Goal: Task Accomplishment & Management: Manage account settings

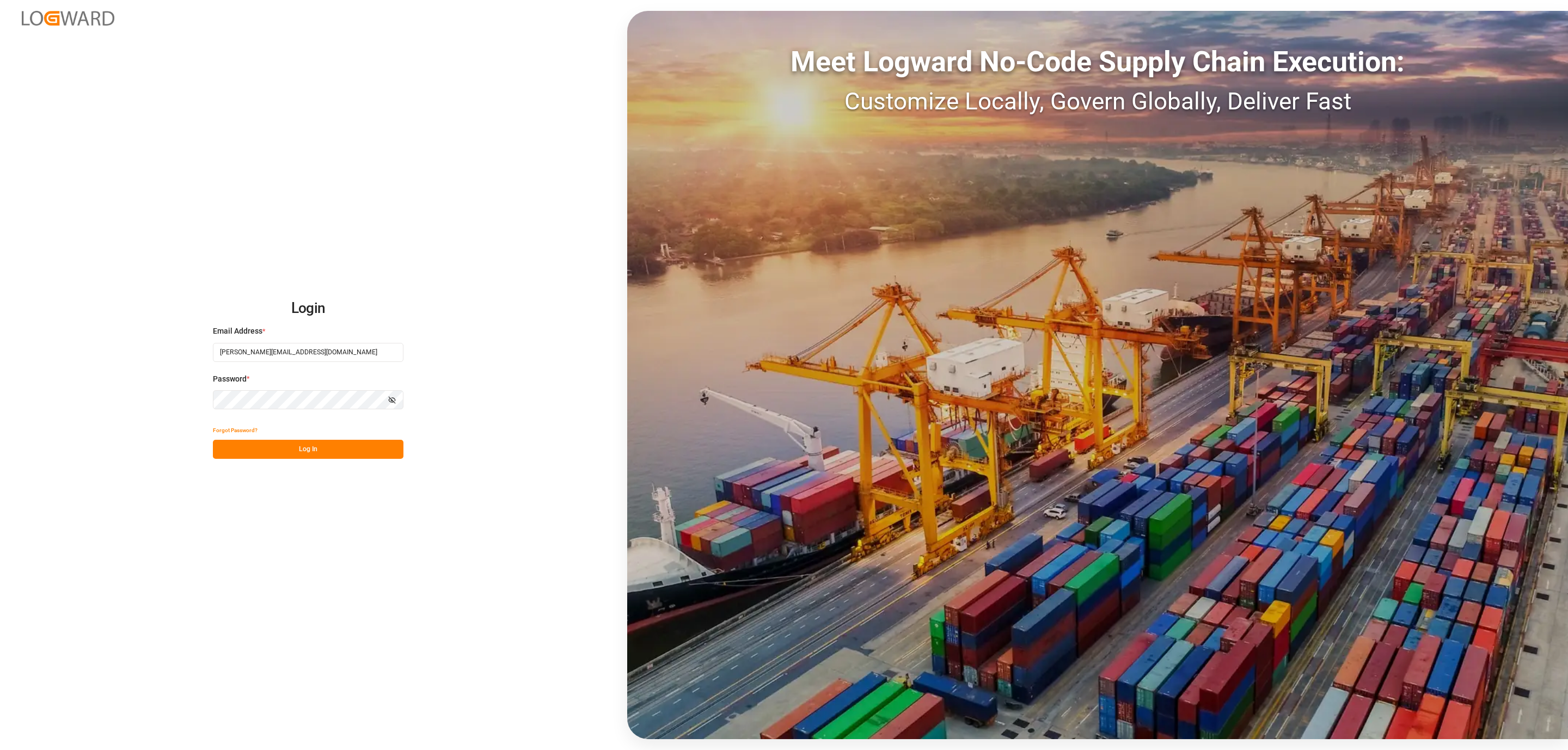
click at [323, 442] on button "Log In" at bounding box center [308, 449] width 190 height 19
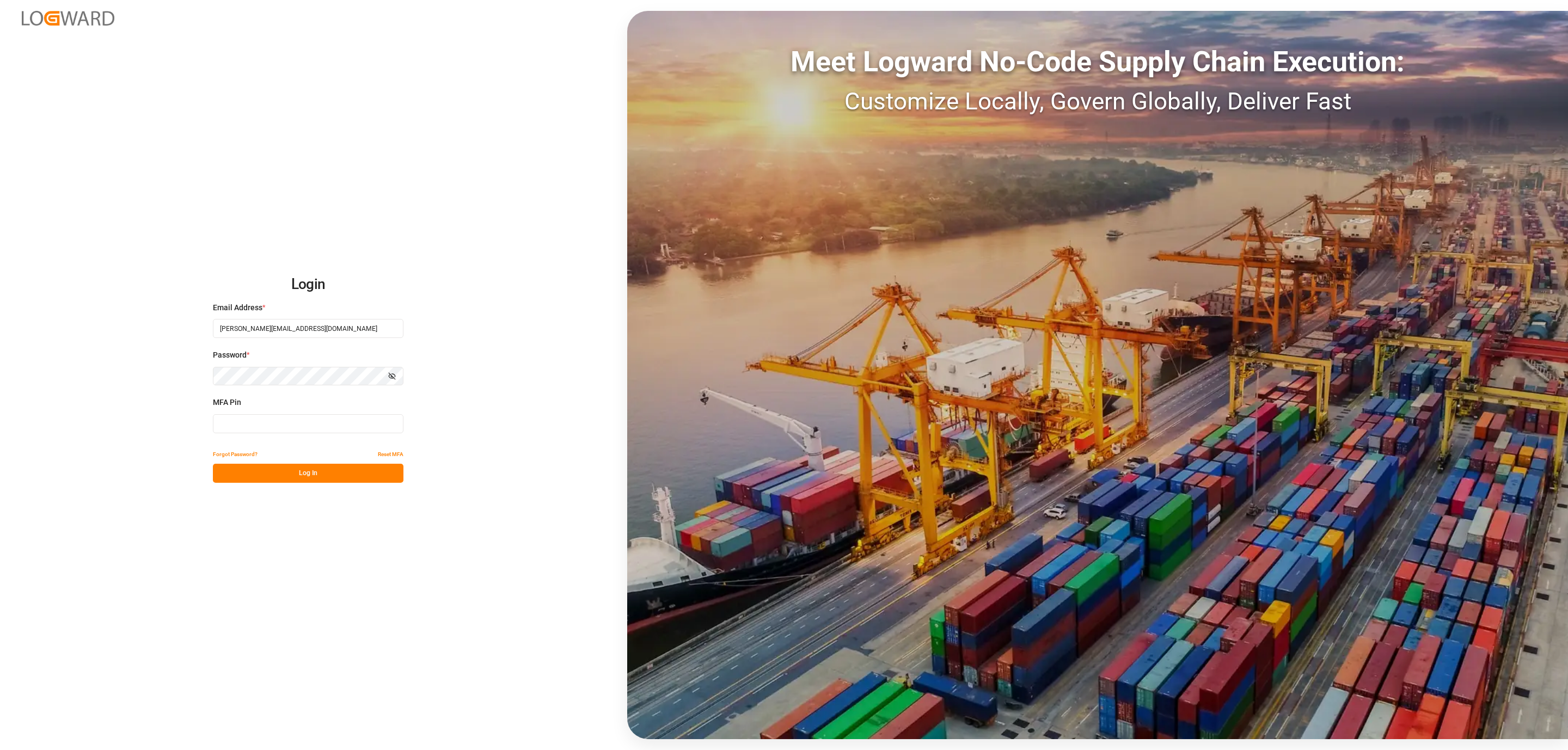
click at [295, 428] on input at bounding box center [308, 423] width 190 height 19
type input "948922"
click at [257, 477] on button "Log In" at bounding box center [308, 473] width 190 height 19
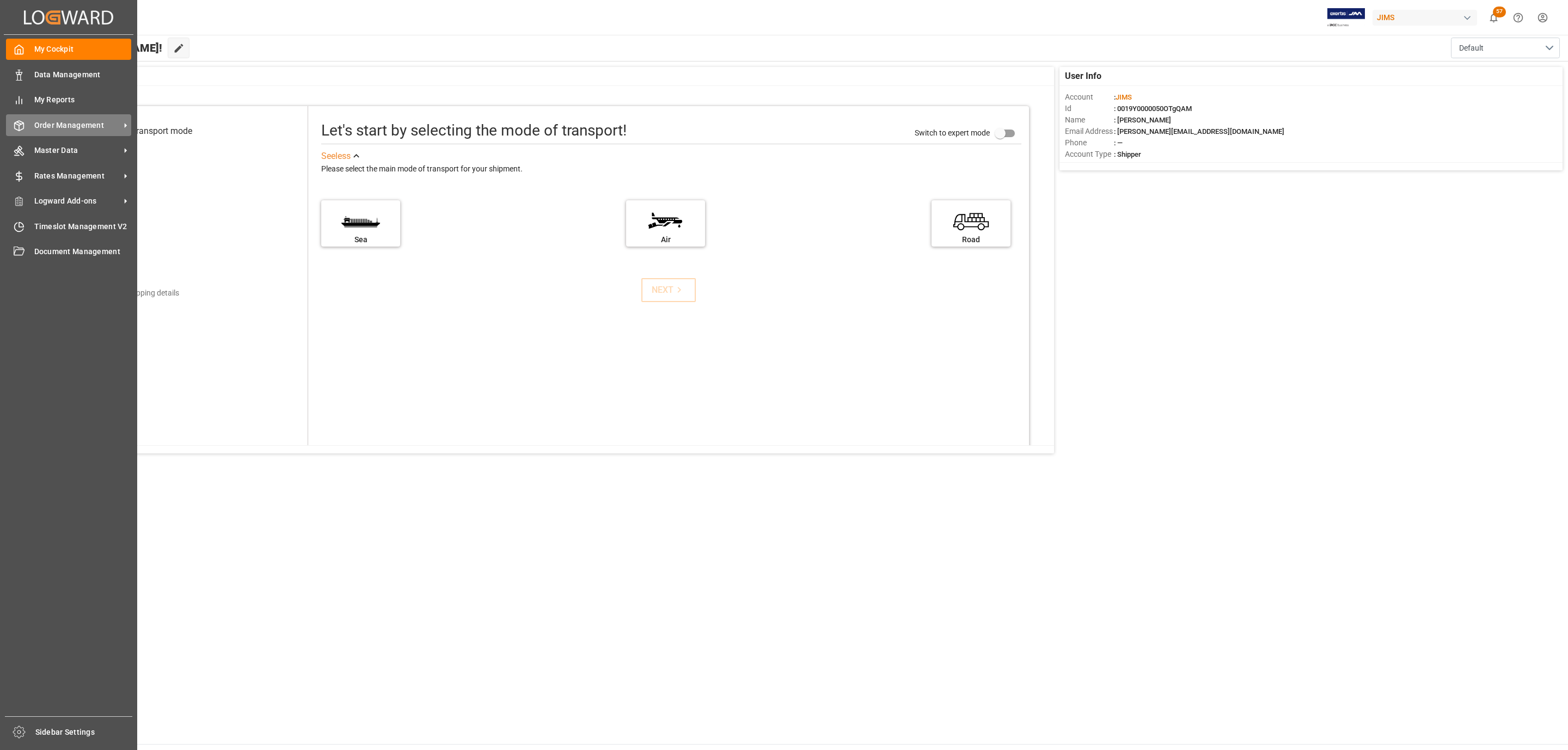
click at [79, 120] on span "Order Management" at bounding box center [78, 126] width 86 height 12
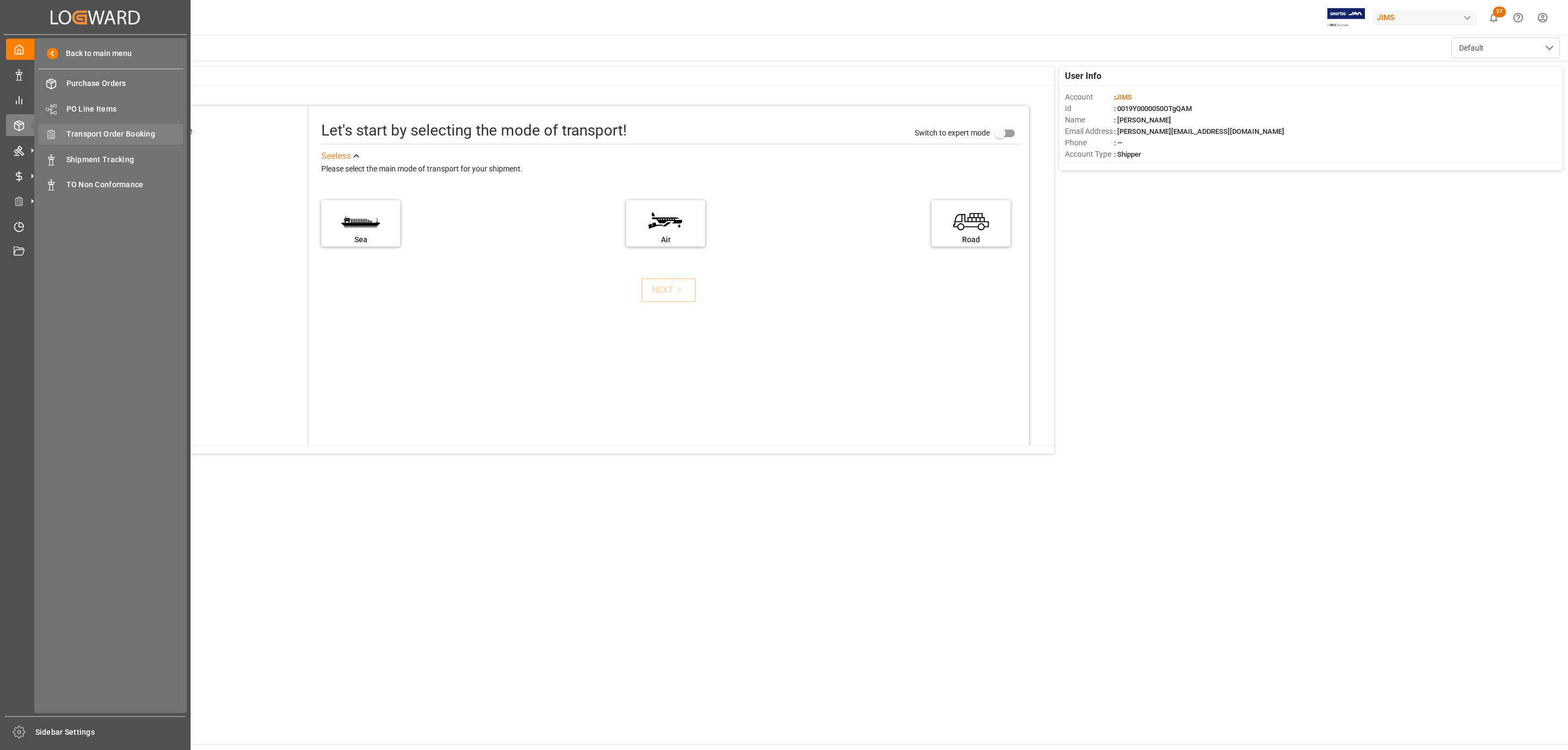
click at [114, 133] on span "Transport Order Booking" at bounding box center [125, 134] width 117 height 12
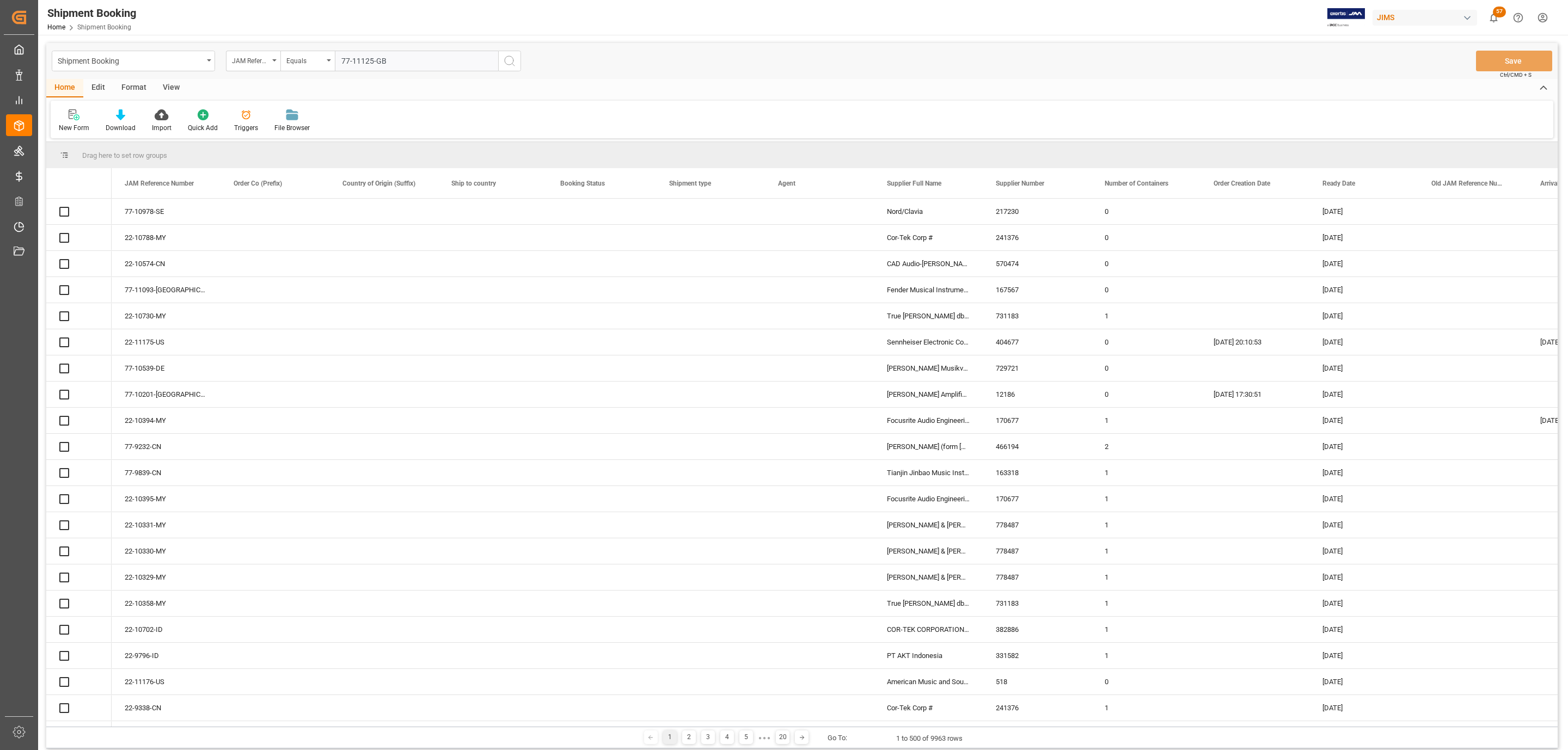
type input "77-11125-GB"
click at [508, 60] on icon "search button" at bounding box center [510, 61] width 13 height 13
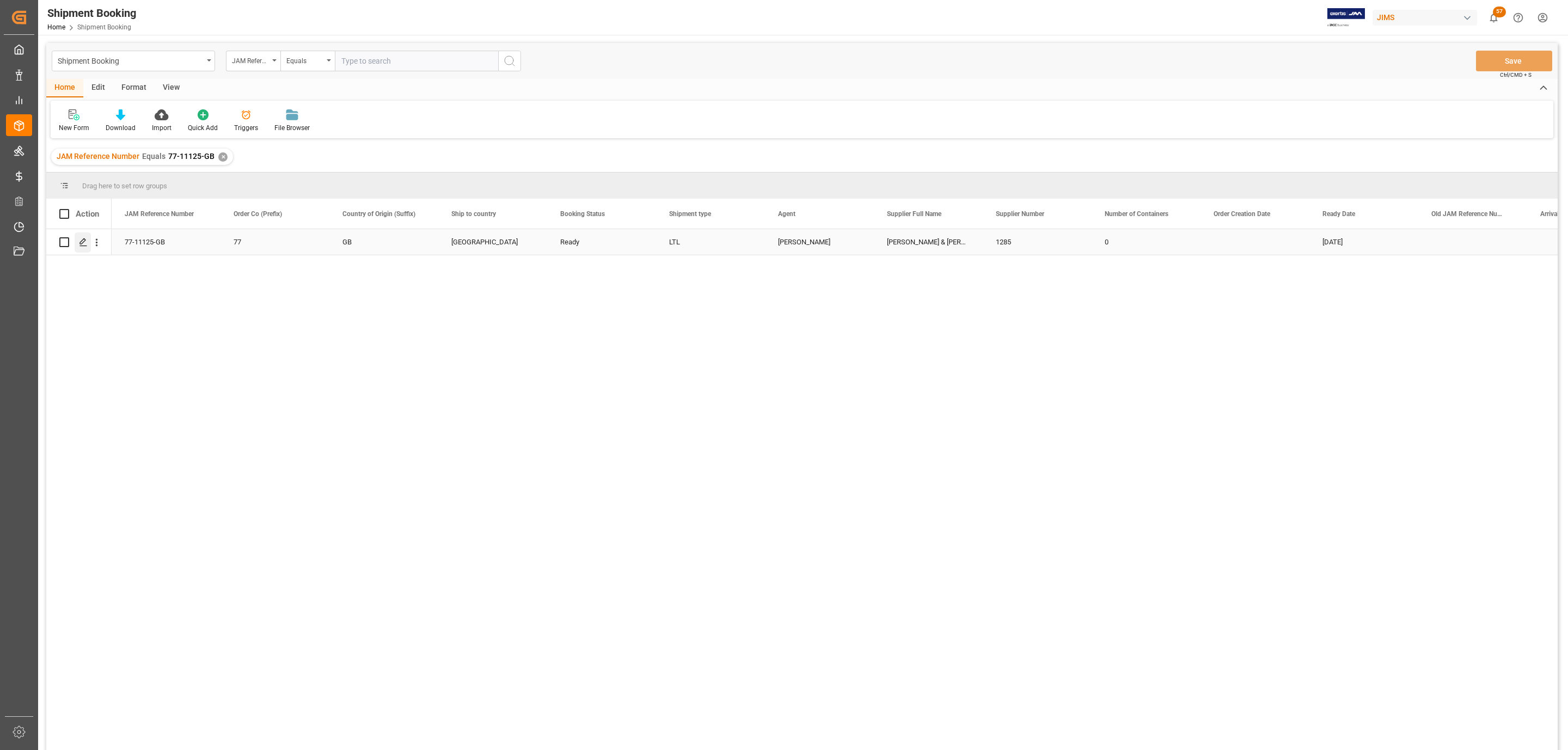
click at [82, 241] on icon "Press SPACE to select this row." at bounding box center [83, 242] width 9 height 9
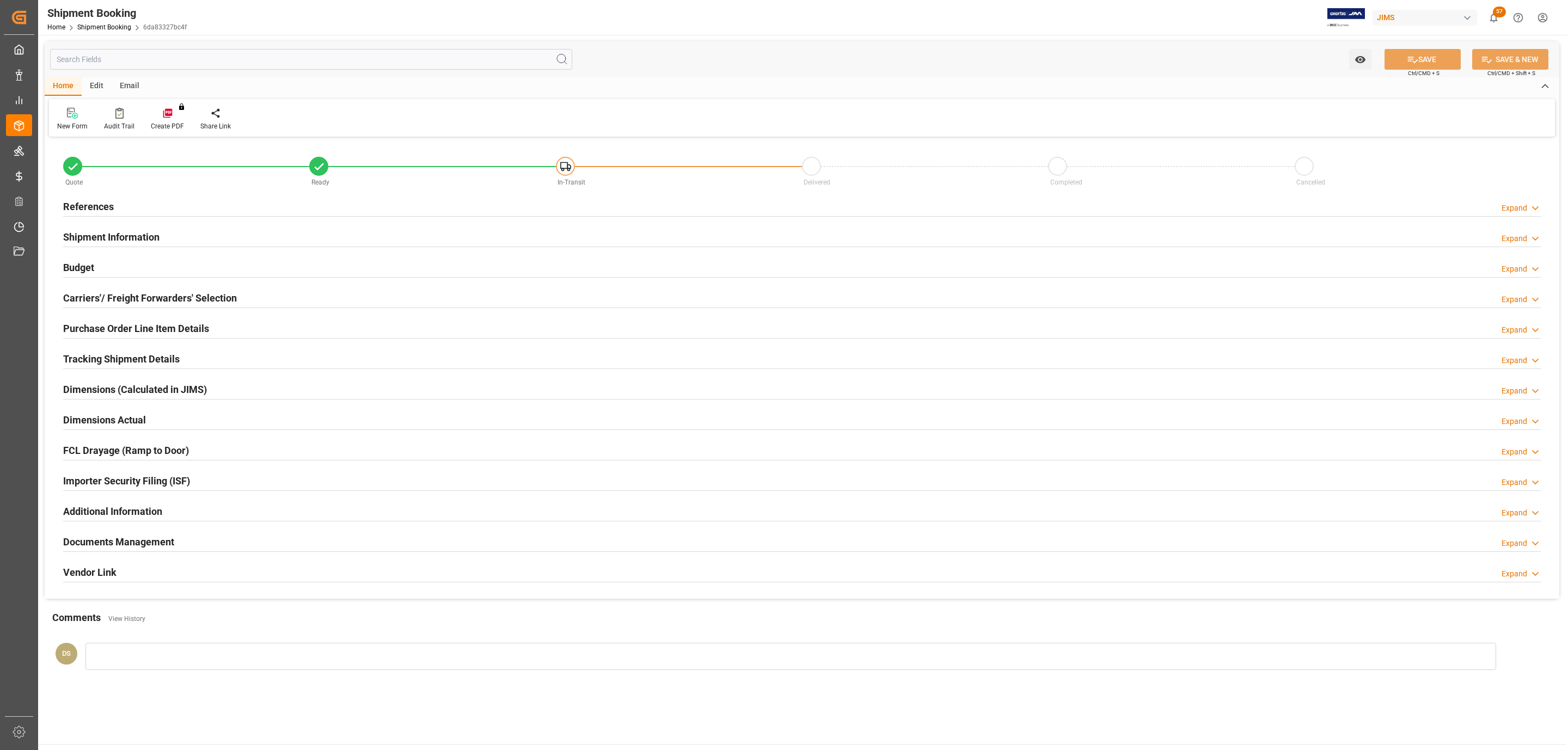
type input "37.0207"
type input "2794.5416"
type input "26628.02"
drag, startPoint x: 178, startPoint y: 268, endPoint x: 160, endPoint y: 284, distance: 24.1
click at [177, 268] on div "Budget Expand" at bounding box center [802, 267] width 1478 height 21
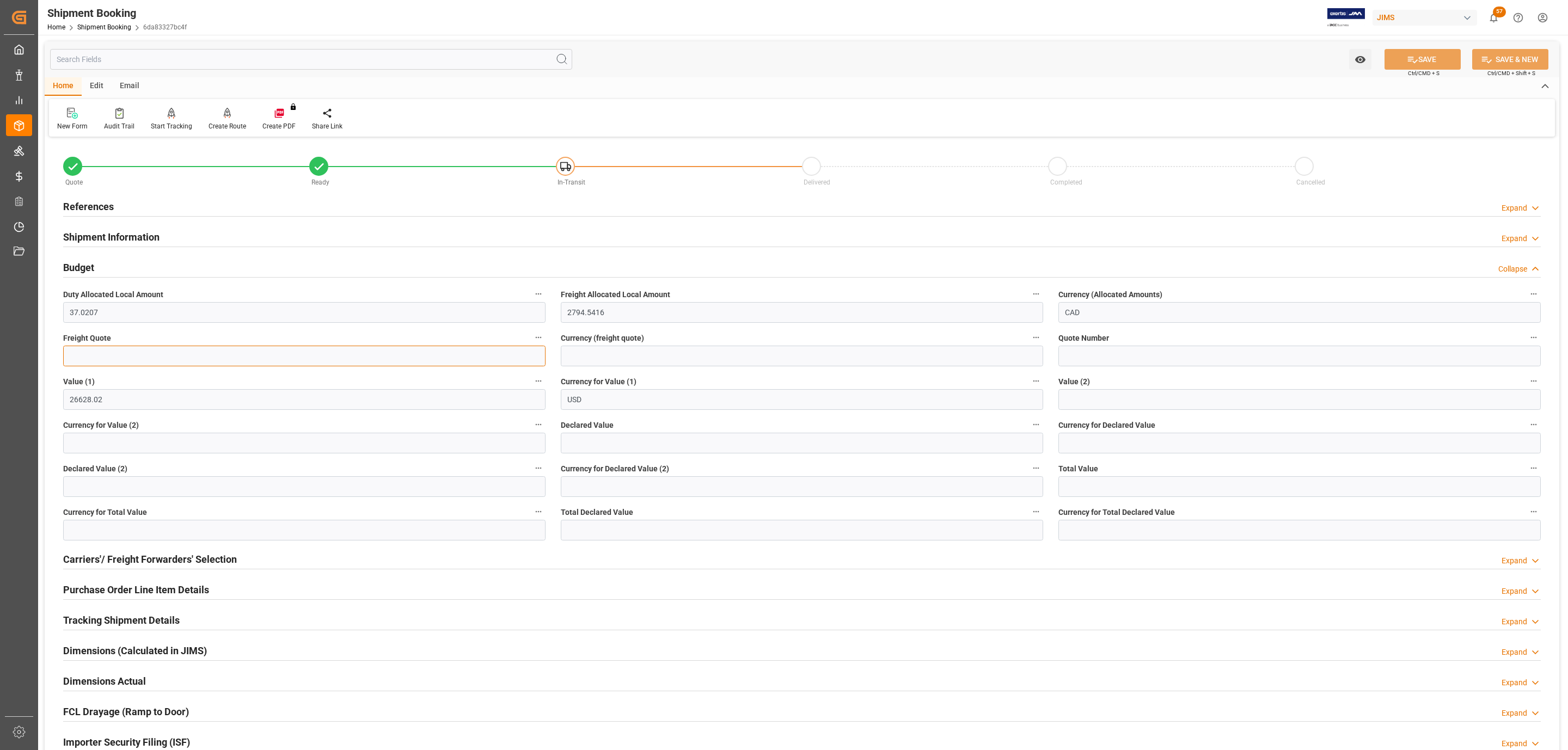
click at [99, 358] on input "text" at bounding box center [305, 356] width 482 height 21
type input "2500"
type input "usd"
click at [1414, 51] on button "SAVE" at bounding box center [1422, 60] width 76 height 21
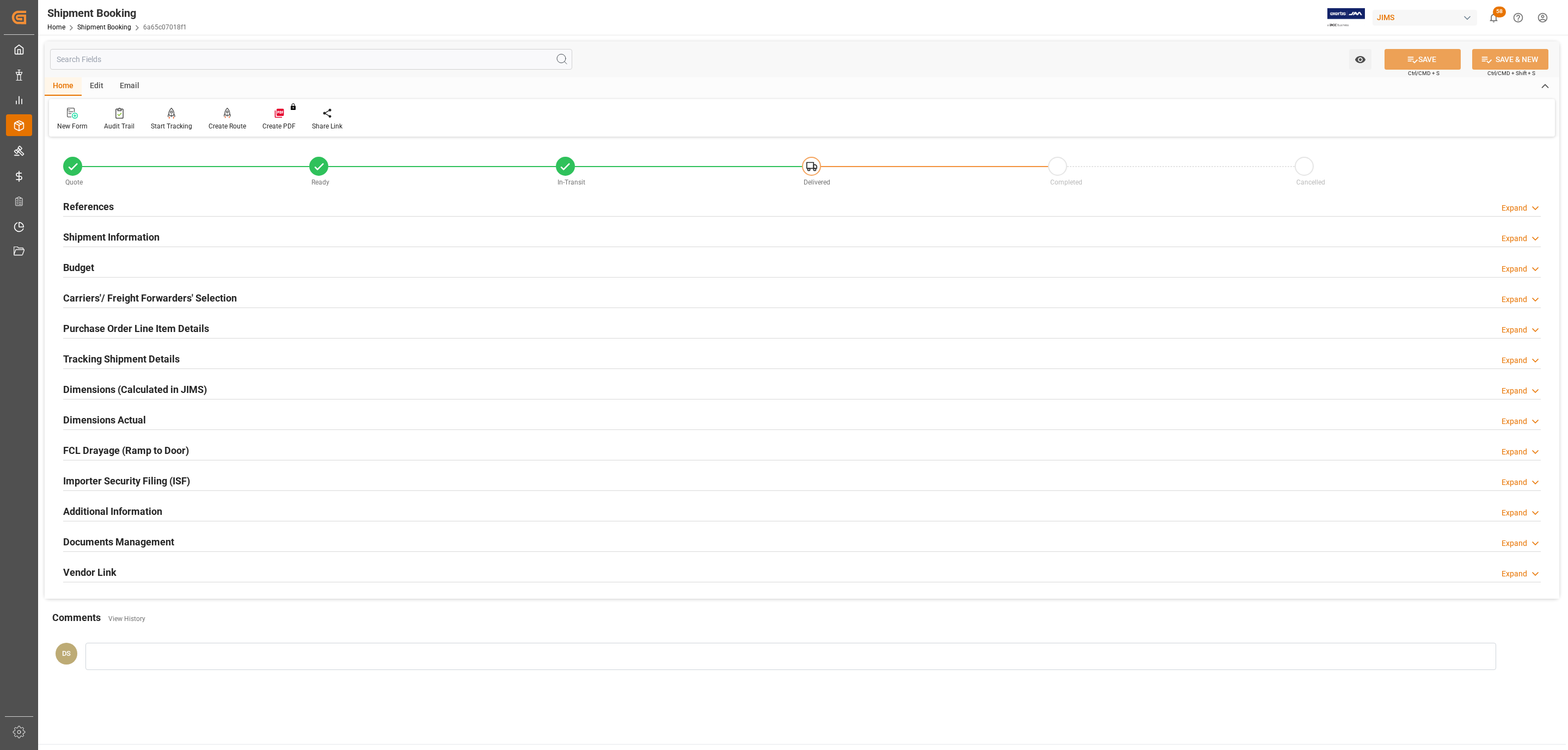
scroll to position [118, 0]
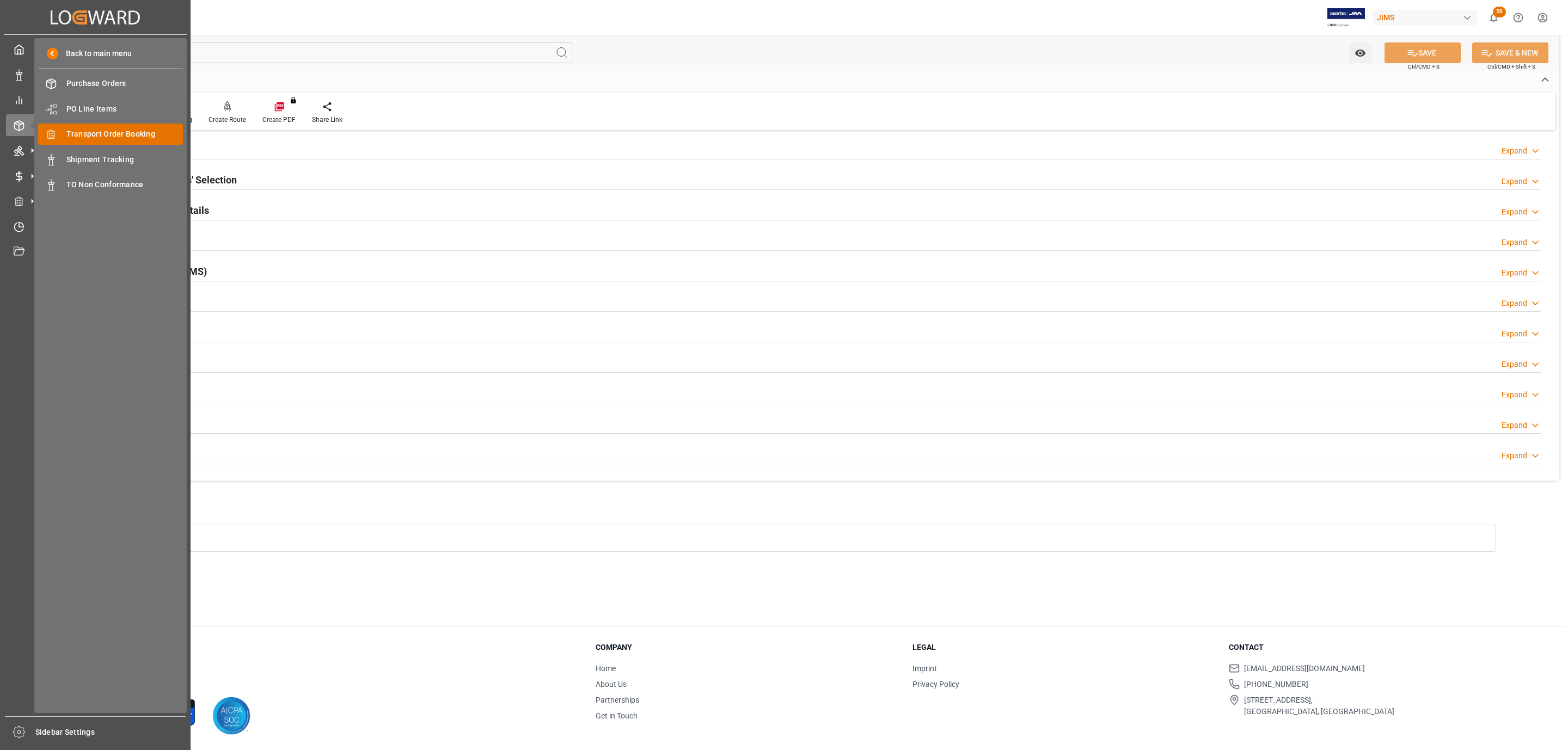
click at [140, 133] on span "Transport Order Booking" at bounding box center [125, 134] width 117 height 12
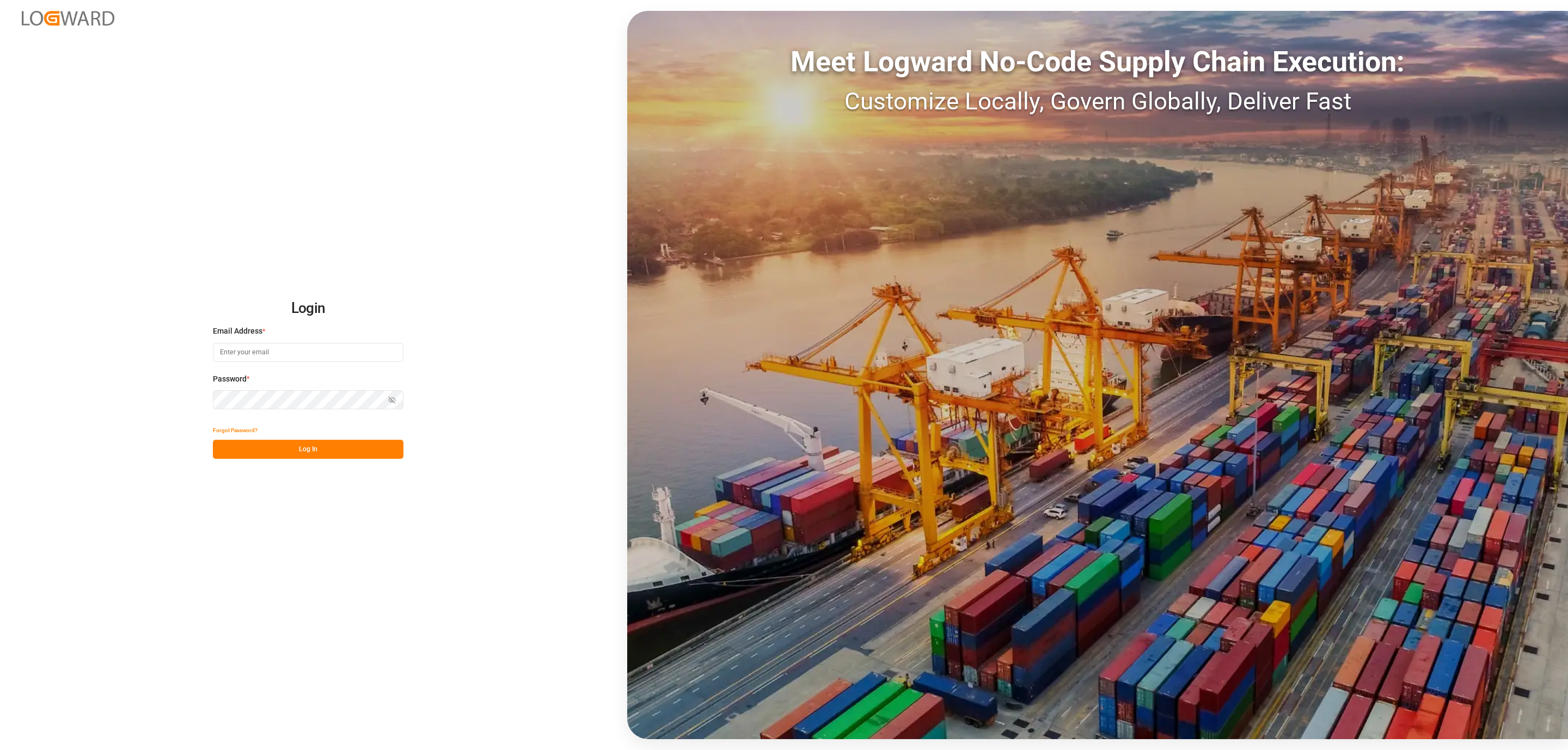
type input "[PERSON_NAME][EMAIL_ADDRESS][DOMAIN_NAME]"
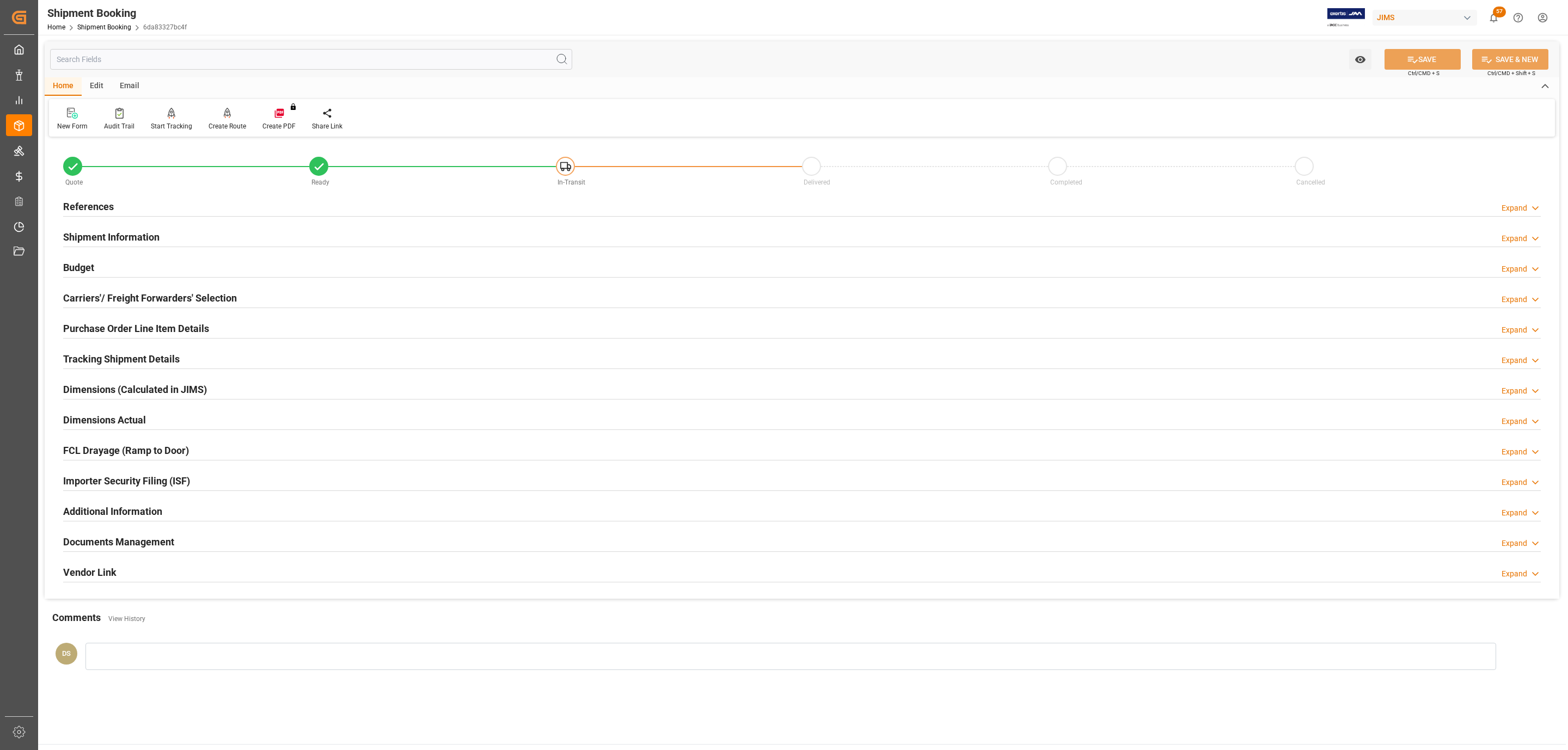
click at [165, 545] on h2 "Documents Management" at bounding box center [119, 542] width 111 height 14
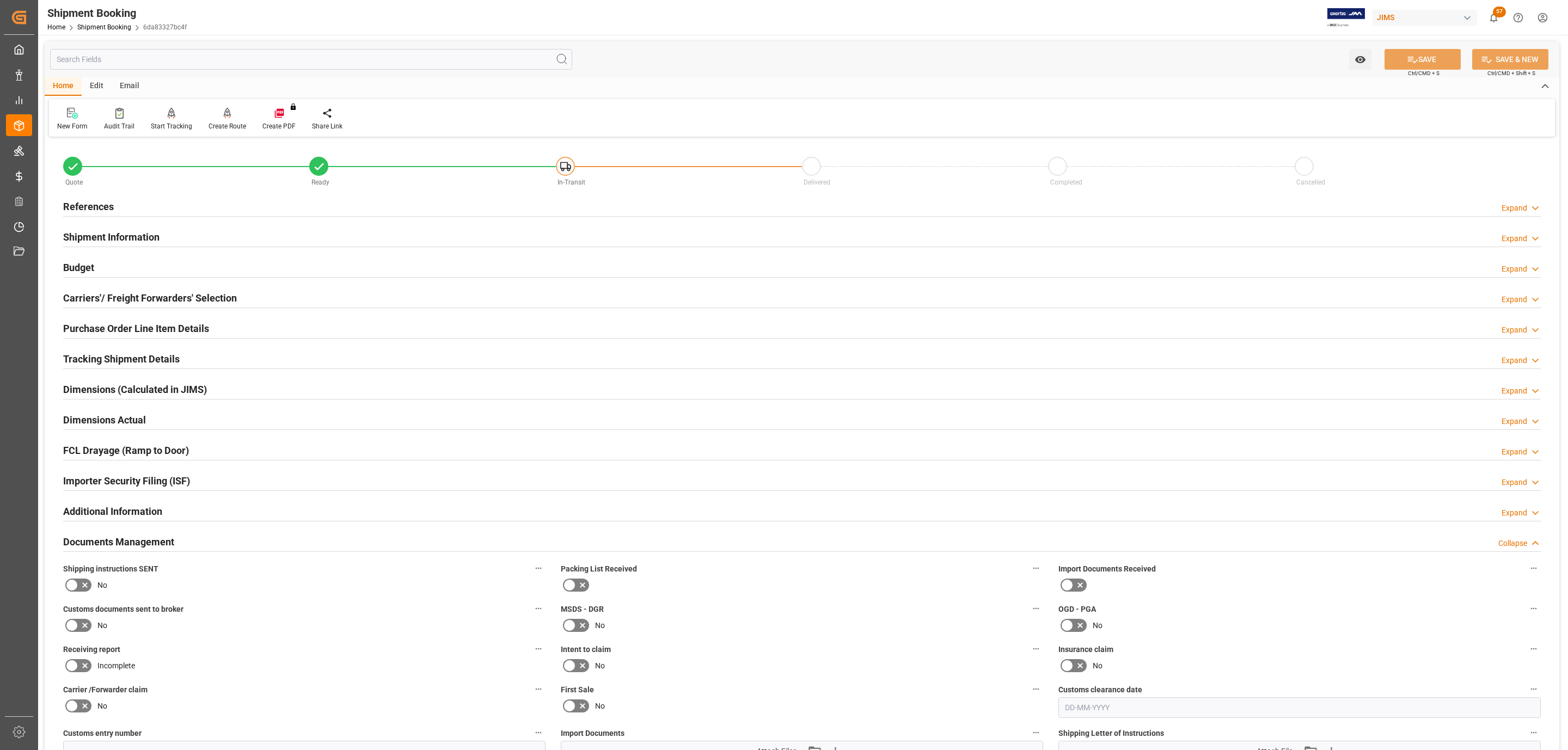
click at [77, 586] on icon at bounding box center [72, 585] width 13 height 13
click at [0, 0] on input "checkbox" at bounding box center [0, 0] width 0 height 0
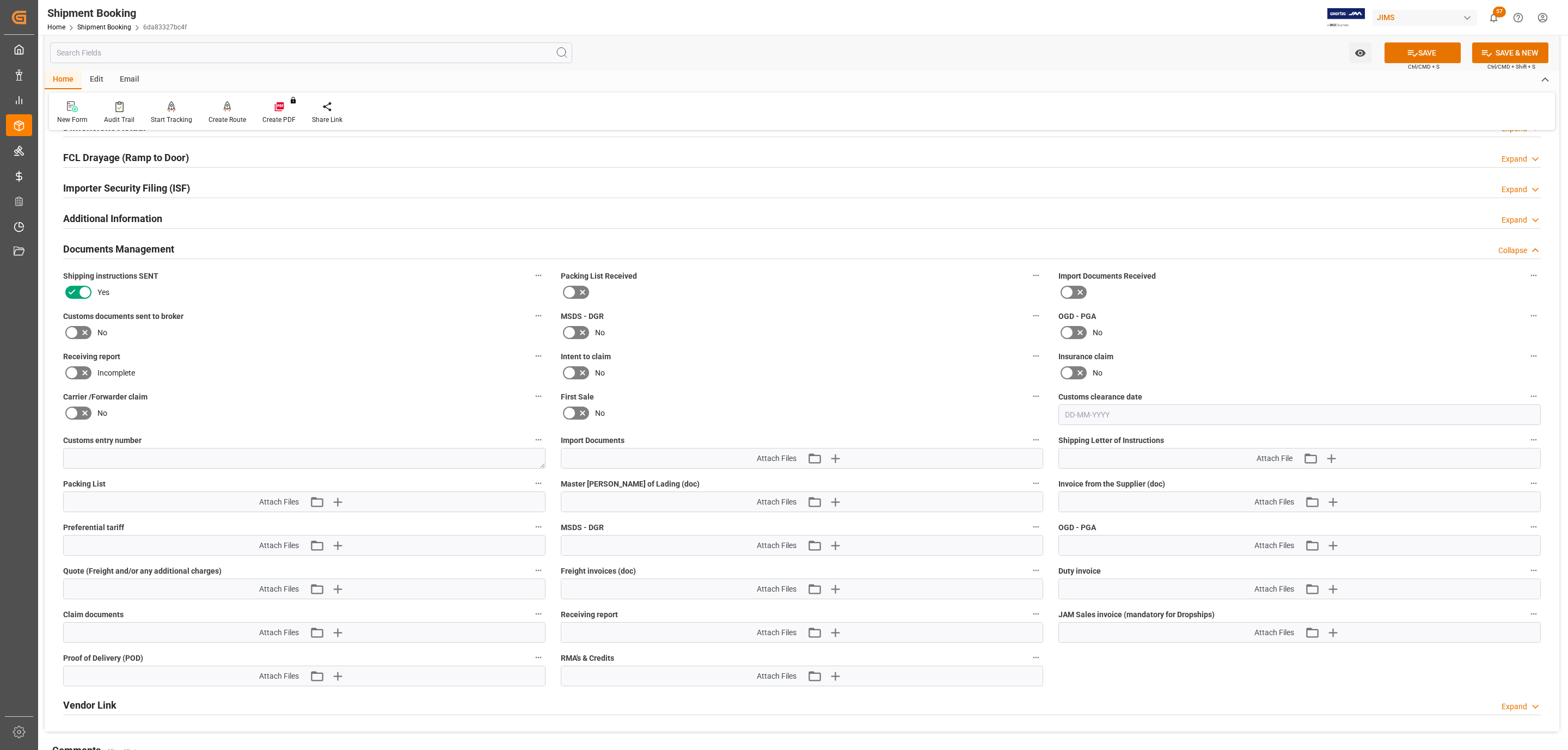
scroll to position [327, 0]
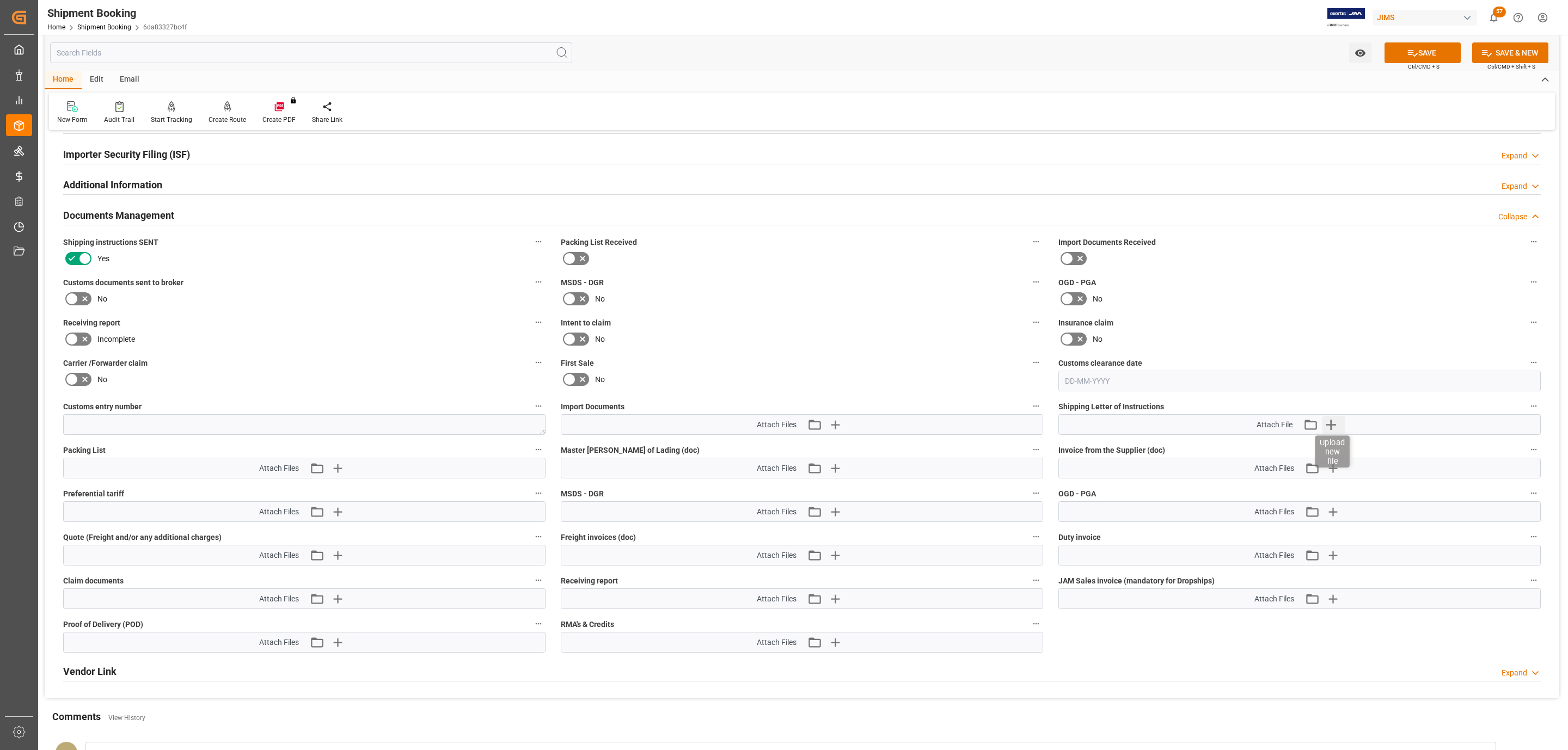
click at [1336, 424] on icon "button" at bounding box center [1331, 424] width 17 height 17
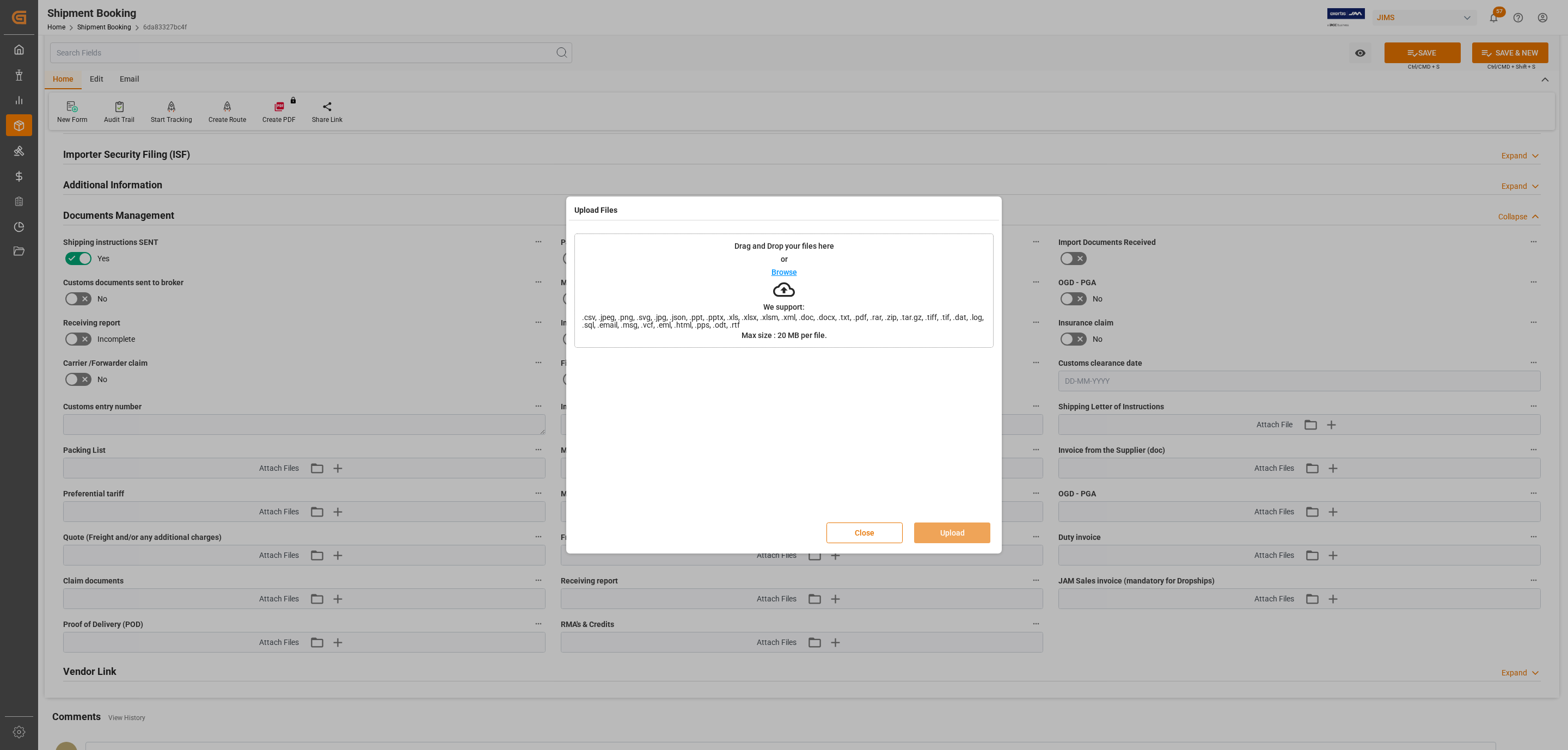
click at [778, 282] on icon at bounding box center [784, 289] width 22 height 22
click at [938, 531] on button "Upload" at bounding box center [952, 533] width 76 height 21
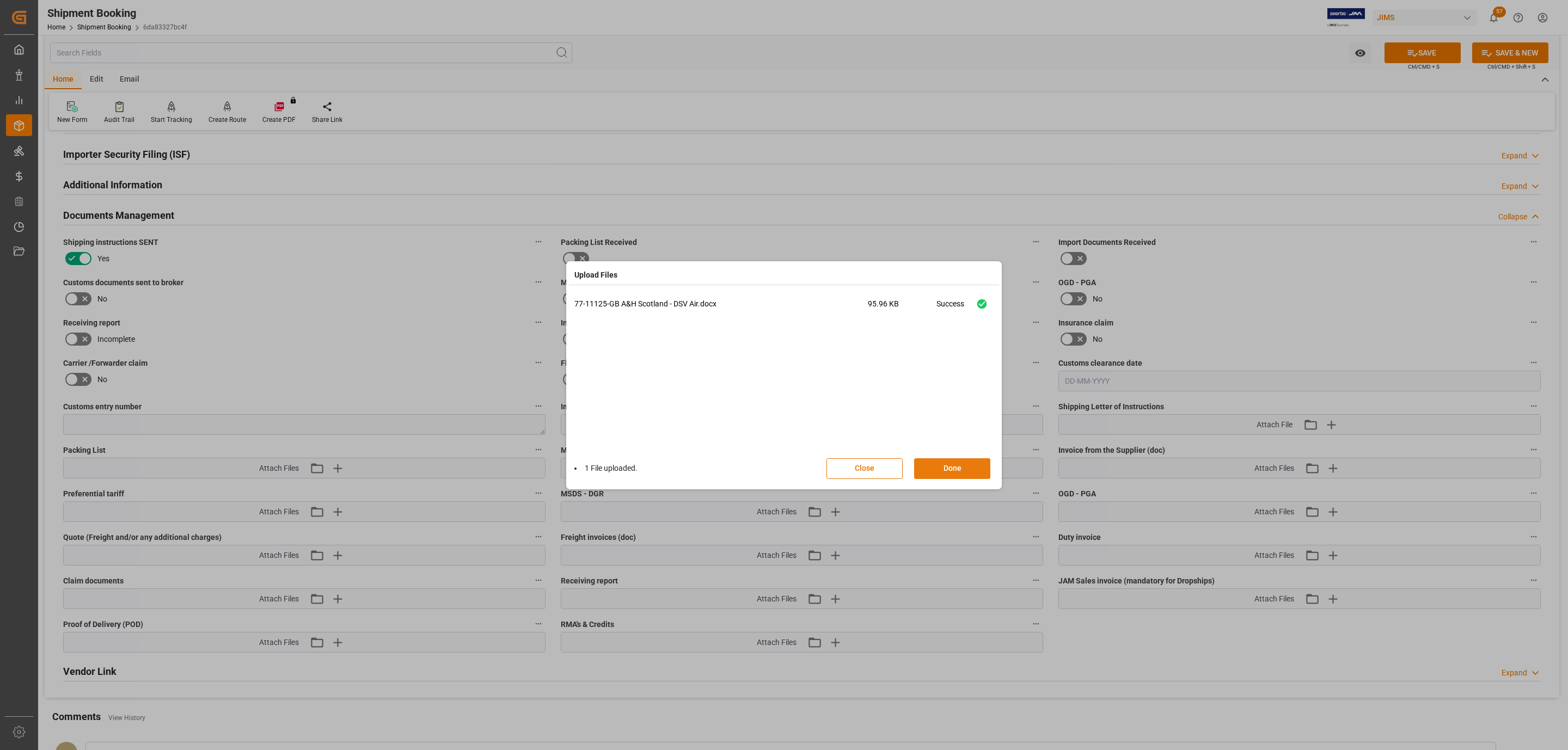
click at [940, 468] on button "Done" at bounding box center [952, 469] width 76 height 21
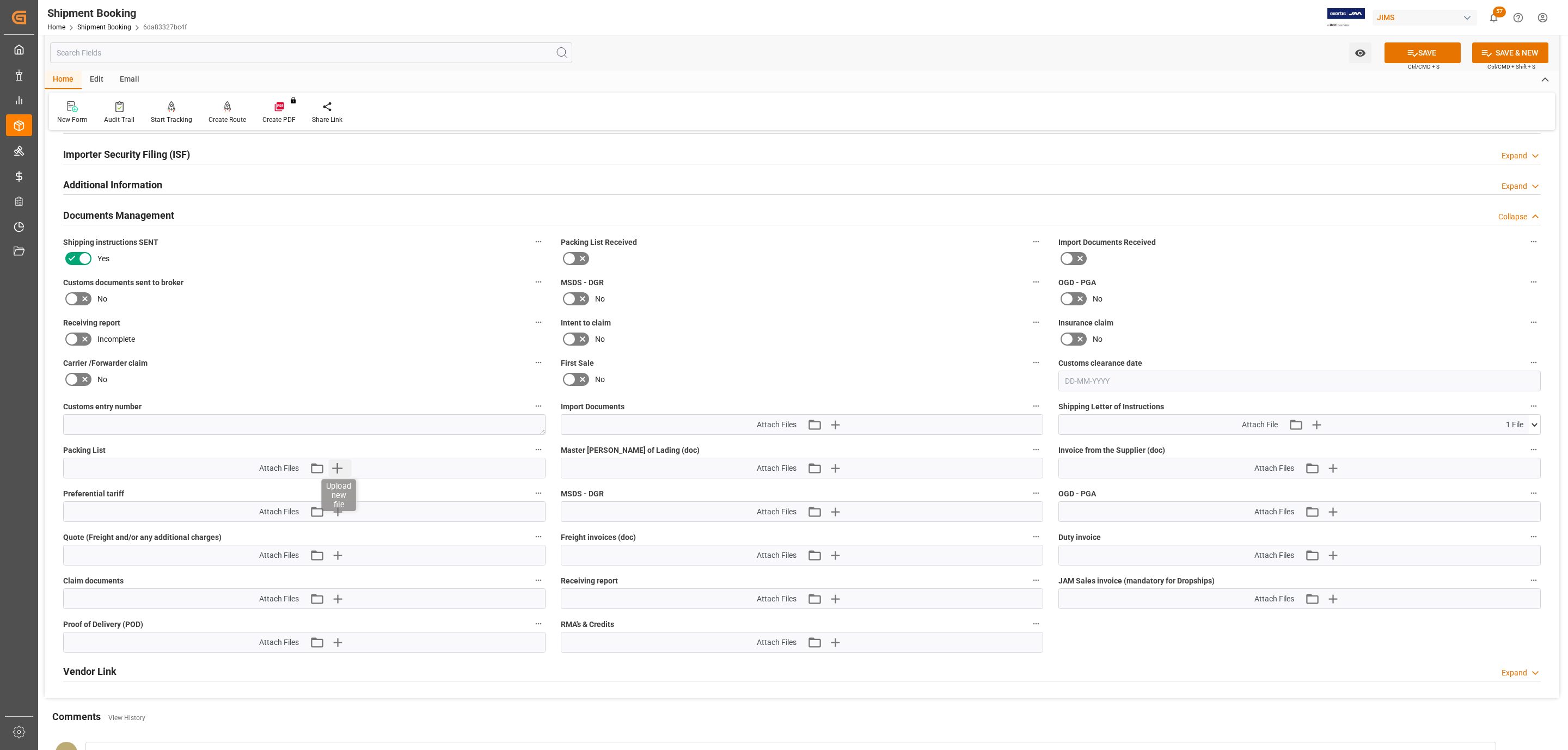
click at [336, 471] on icon "button" at bounding box center [337, 468] width 11 height 11
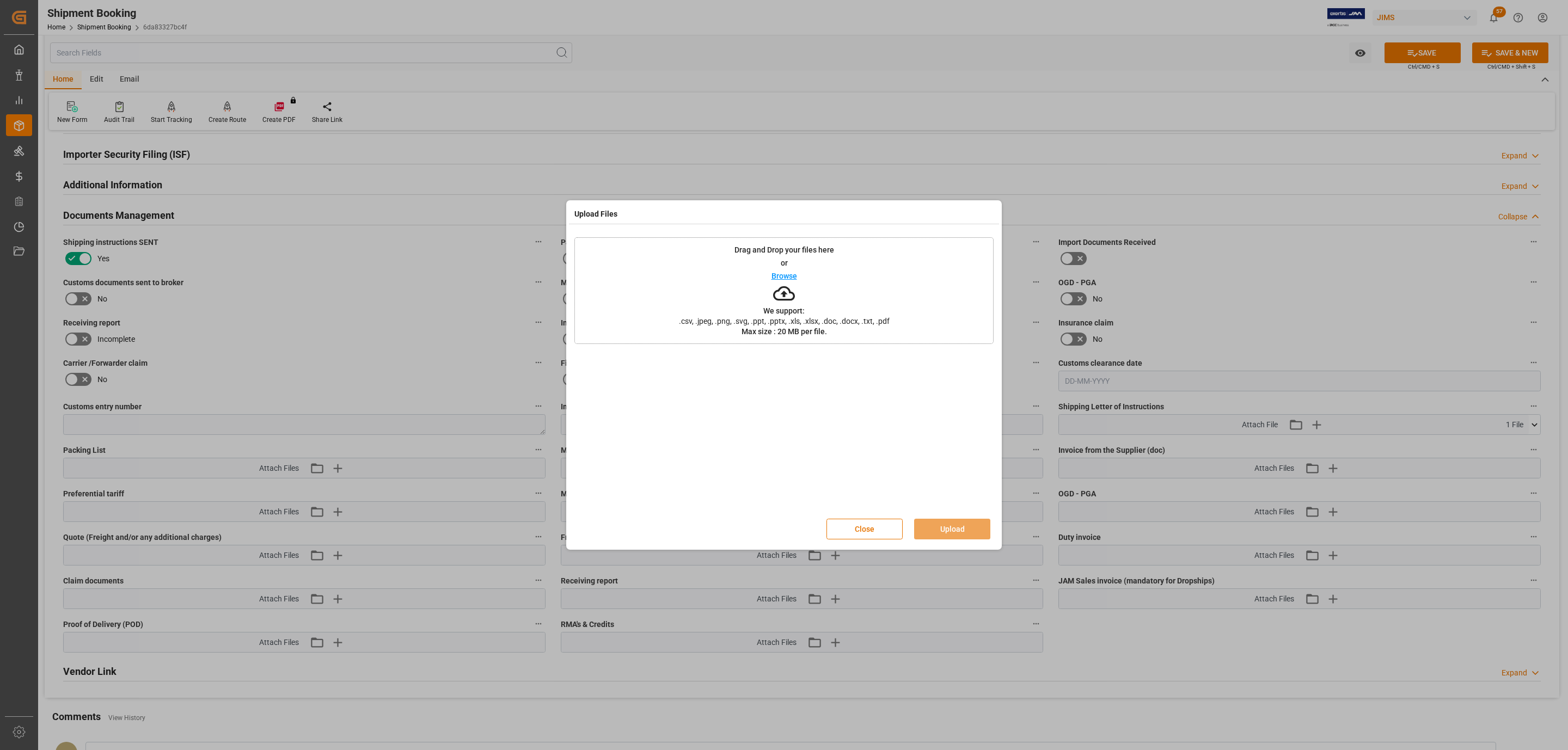
click at [737, 300] on div "Drag and Drop your files here or Browse We support: .csv, .jpeg, .png, .svg, .p…" at bounding box center [784, 290] width 419 height 107
click at [945, 526] on button "Upload" at bounding box center [952, 529] width 76 height 21
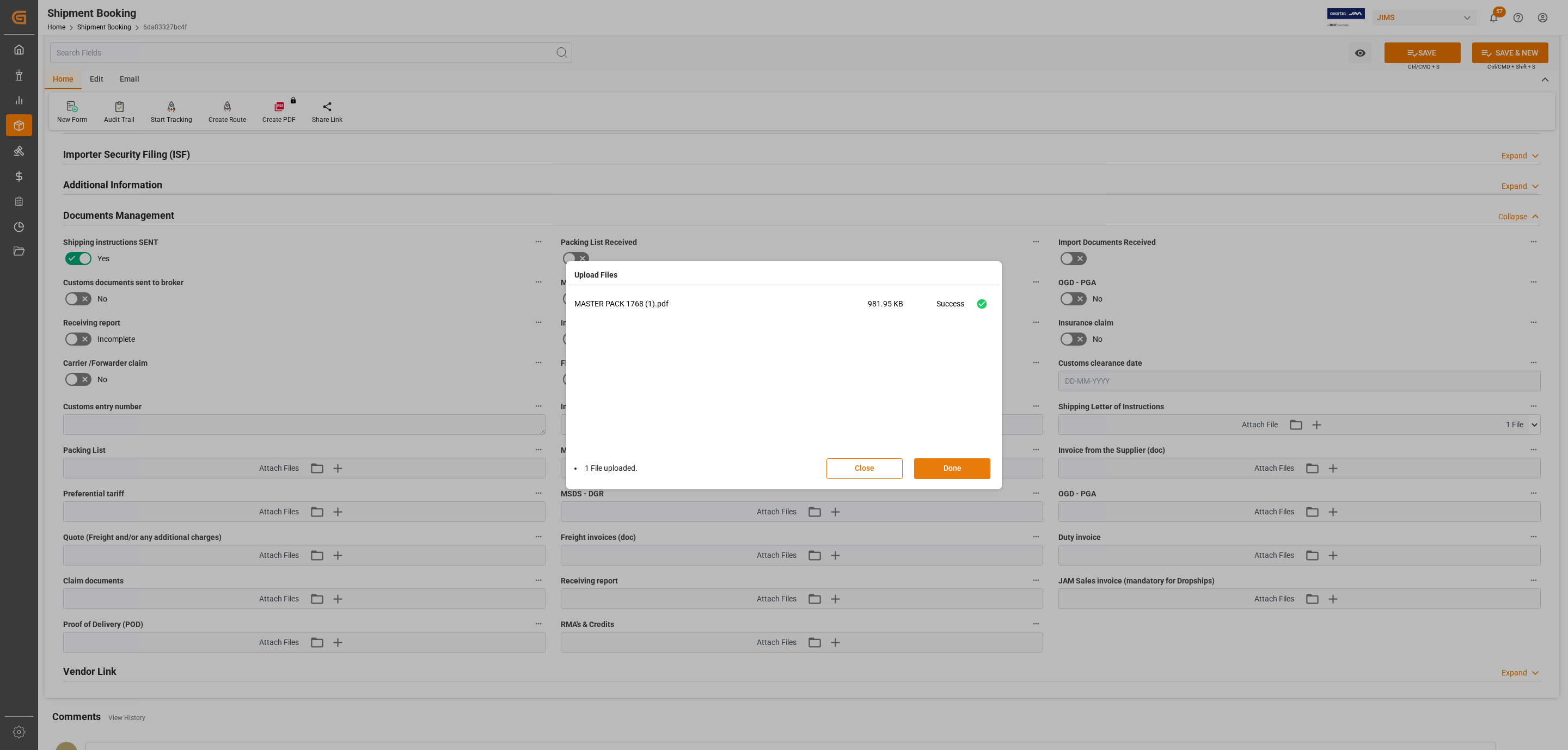
click at [944, 476] on button "Done" at bounding box center [952, 469] width 76 height 21
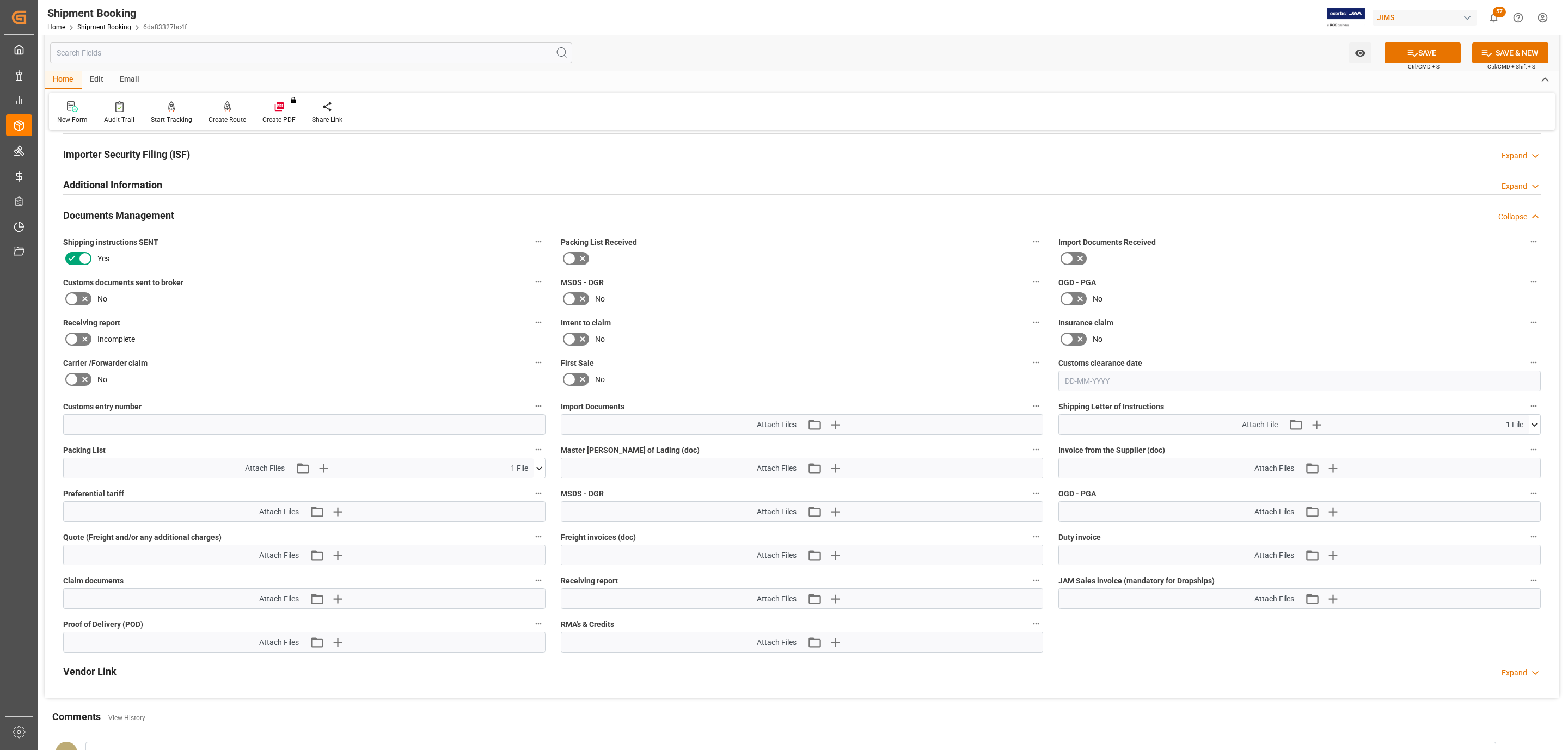
click at [139, 76] on div "Email" at bounding box center [129, 80] width 36 height 18
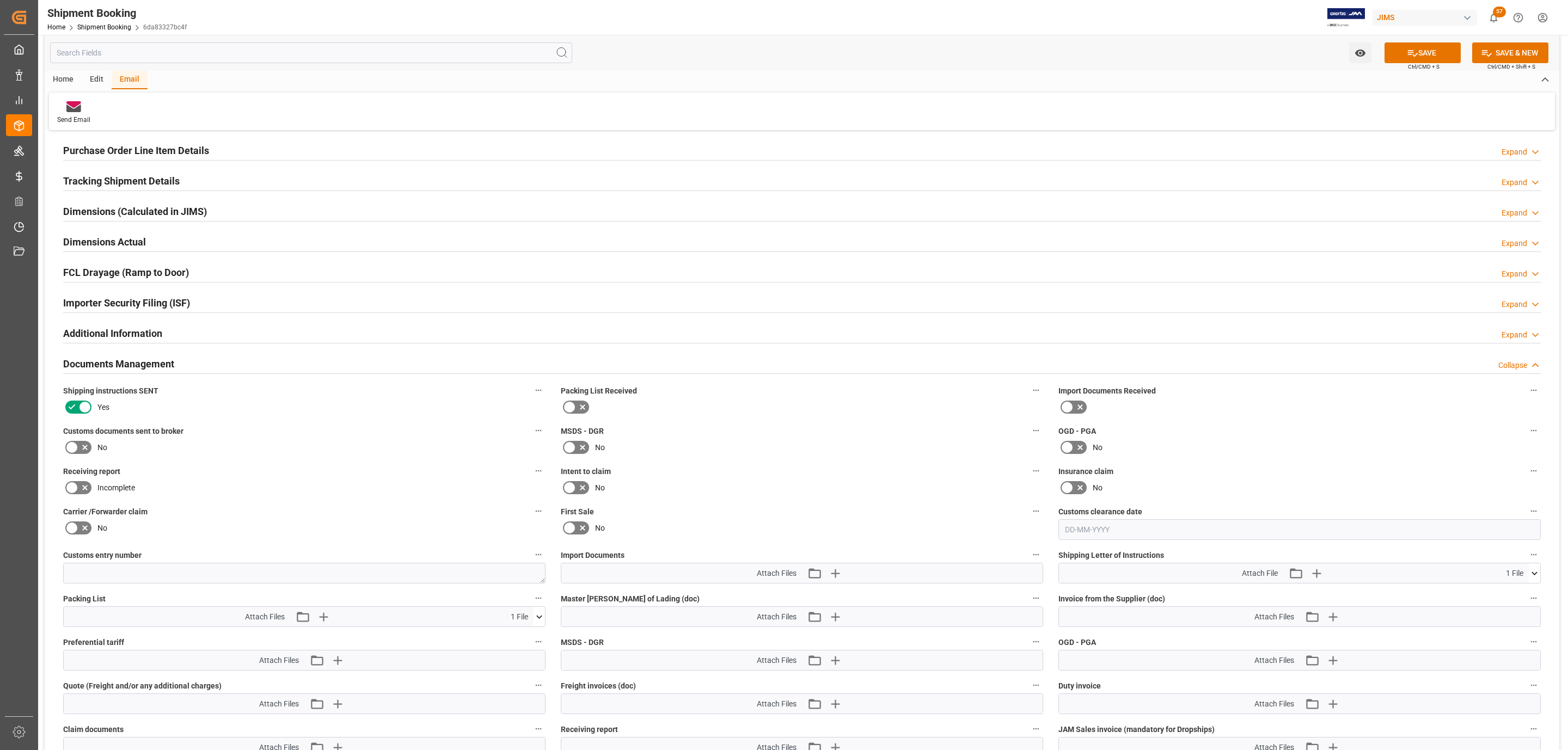
scroll to position [0, 0]
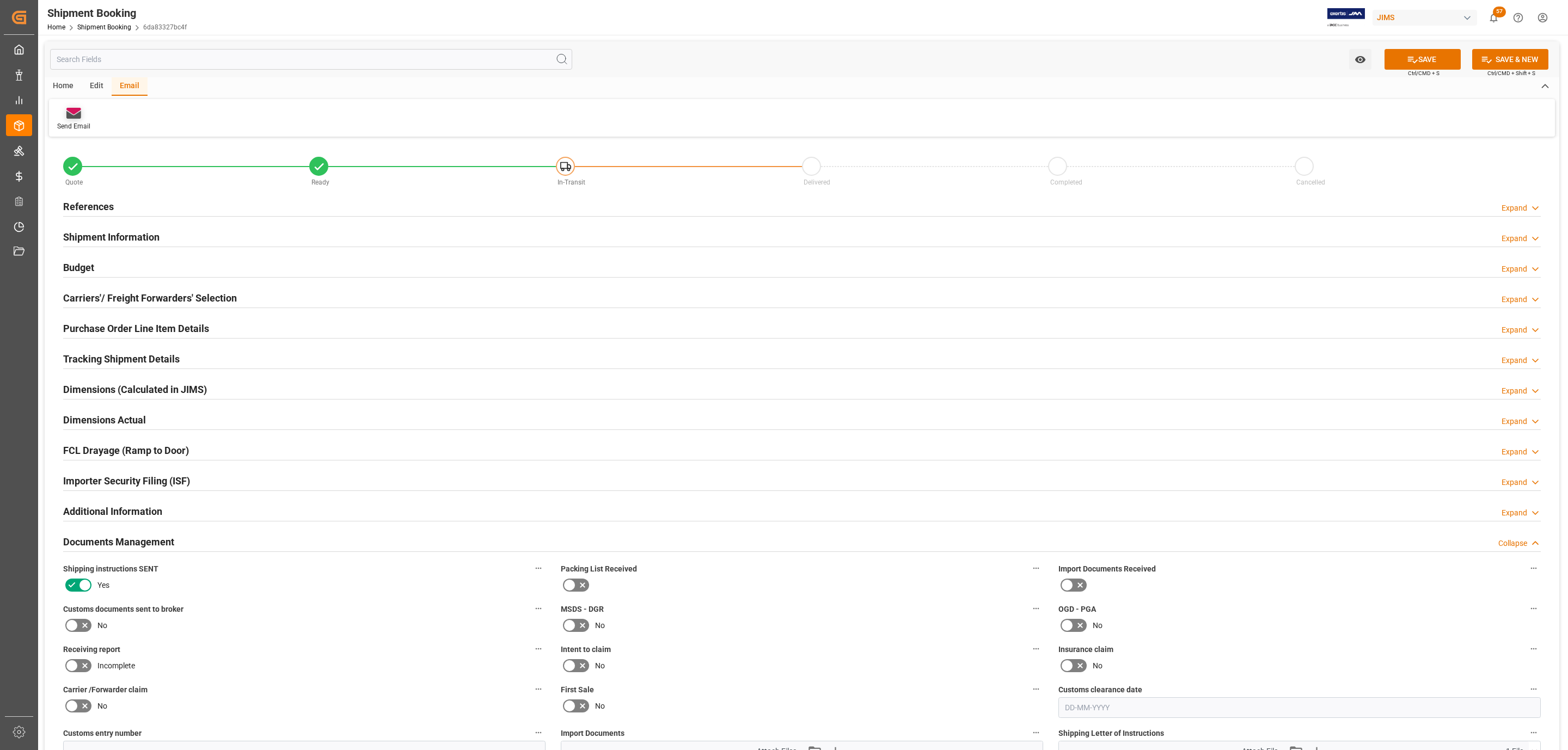
click at [74, 114] on icon at bounding box center [73, 110] width 14 height 7
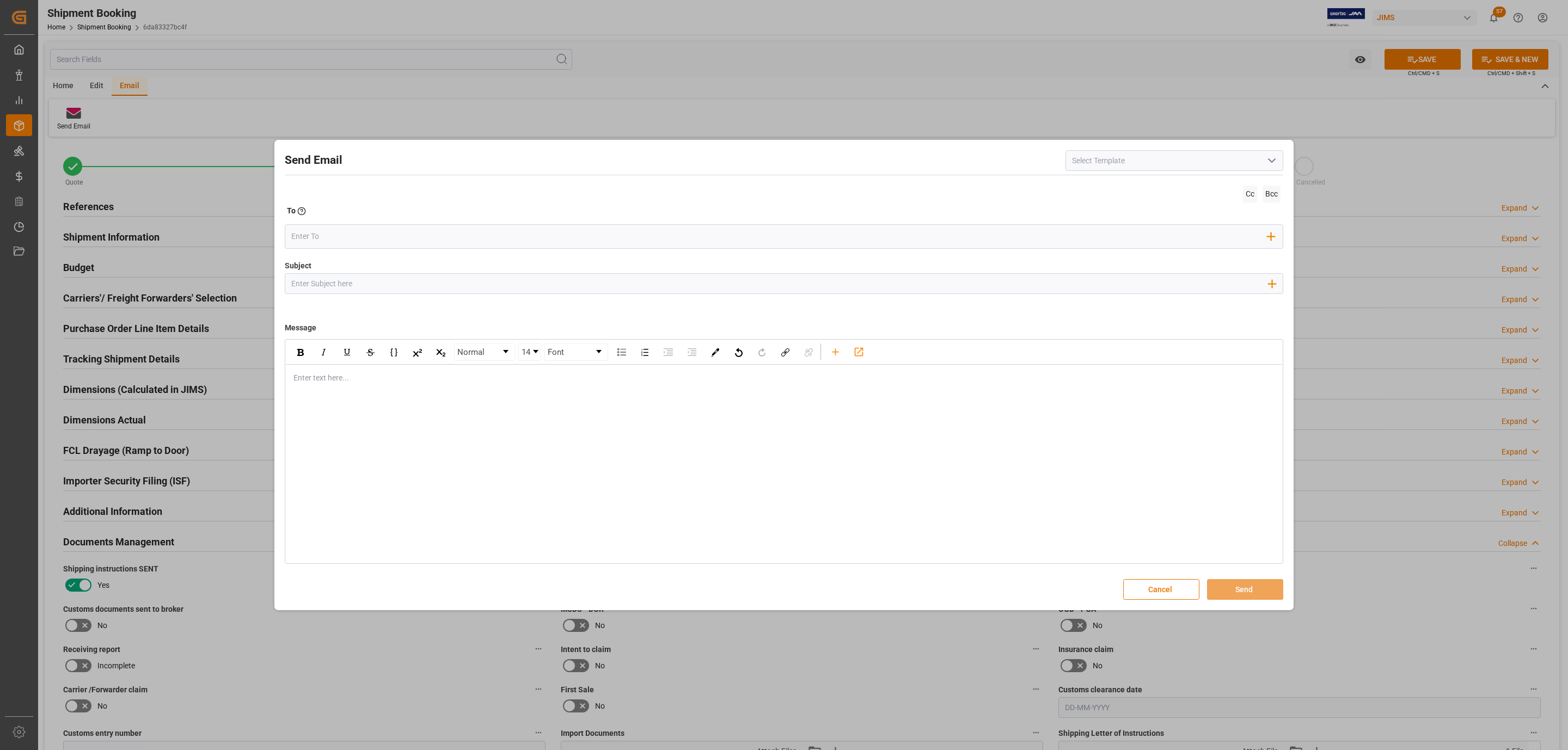
click at [1270, 160] on polyline "open menu" at bounding box center [1272, 159] width 7 height 3
click at [1112, 188] on div "2BOOK - Ocean - Air freight" at bounding box center [1175, 185] width 217 height 25
type input "2BOOK - Ocean - Air freight"
type input "2BOOK {{jamReferenceNumber}} {{supplierFullName}} Ship from: {{country}} Ship t…"
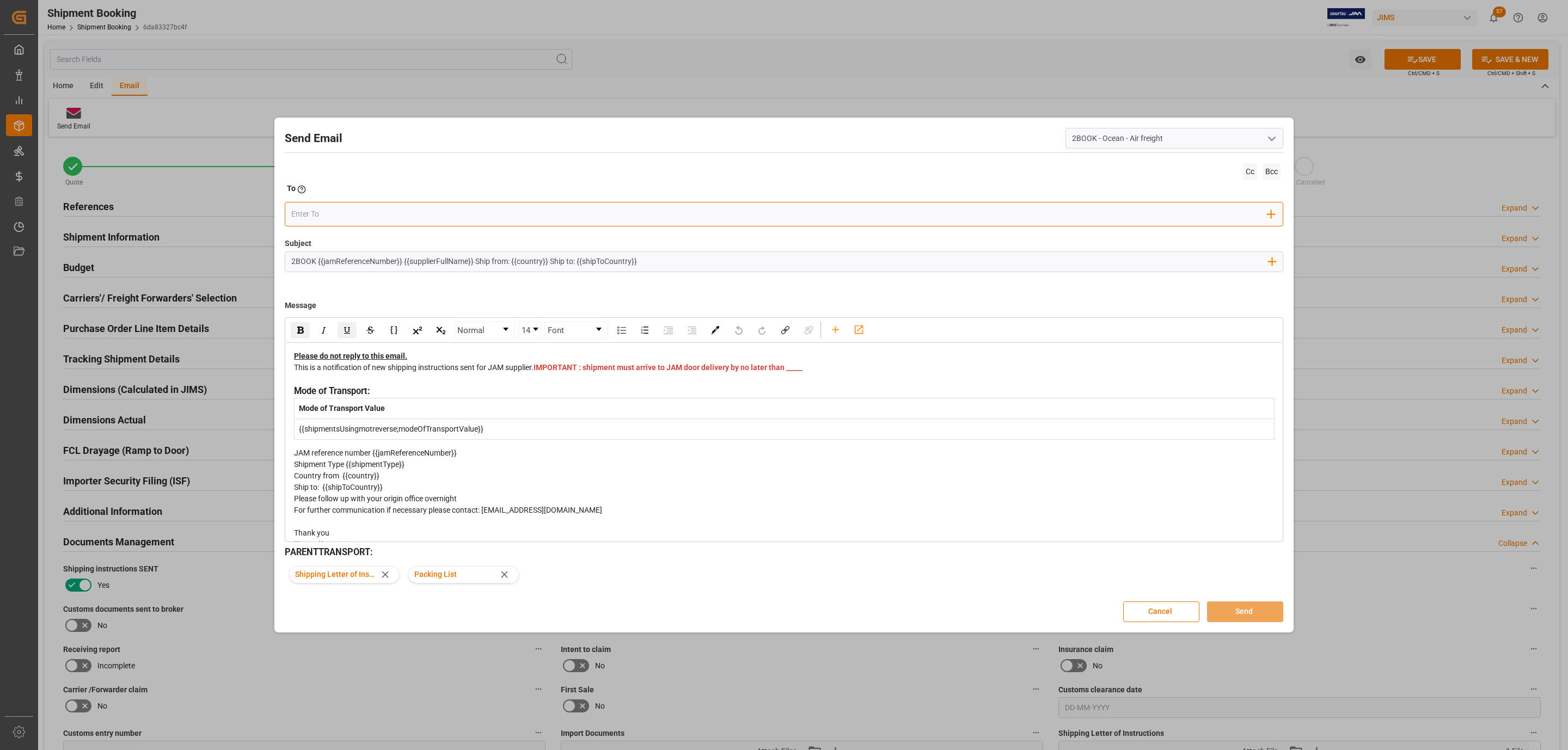
click at [315, 209] on input "email" at bounding box center [779, 214] width 977 height 16
type input "cindy"
click at [331, 230] on div "cindy.armstrong@dsv.com" at bounding box center [394, 242] width 168 height 31
drag, startPoint x: 566, startPoint y: 380, endPoint x: 292, endPoint y: 375, distance: 274.0
click at [292, 375] on div "Please do not reply to this email. This is a notification of new shipping instr…" at bounding box center [784, 491] width 996 height 296
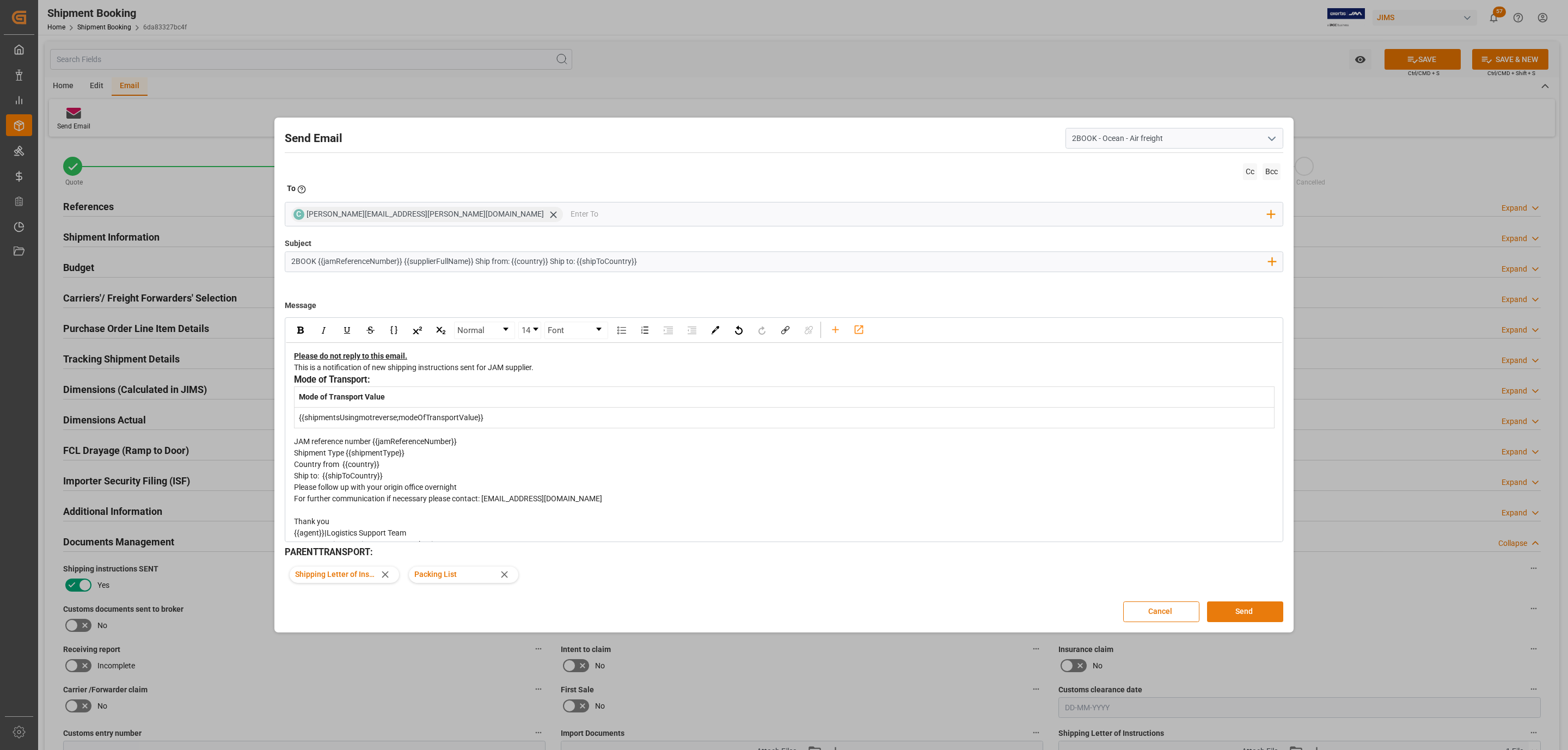
click at [1243, 613] on button "Send" at bounding box center [1245, 612] width 76 height 21
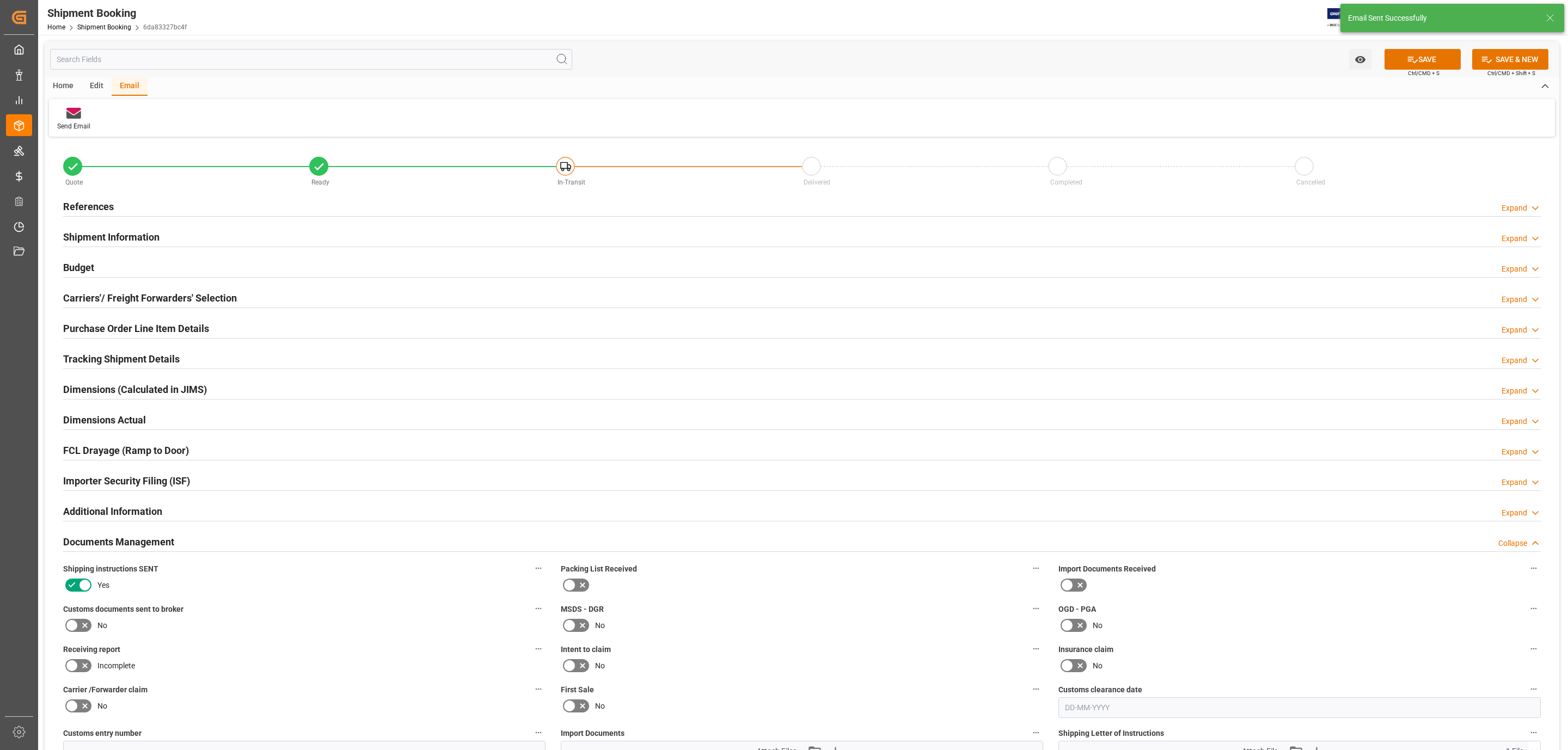
click at [130, 188] on div "Quote" at bounding box center [186, 181] width 246 height 12
click at [125, 198] on div "References Expand" at bounding box center [802, 206] width 1478 height 21
